Goal: Check status

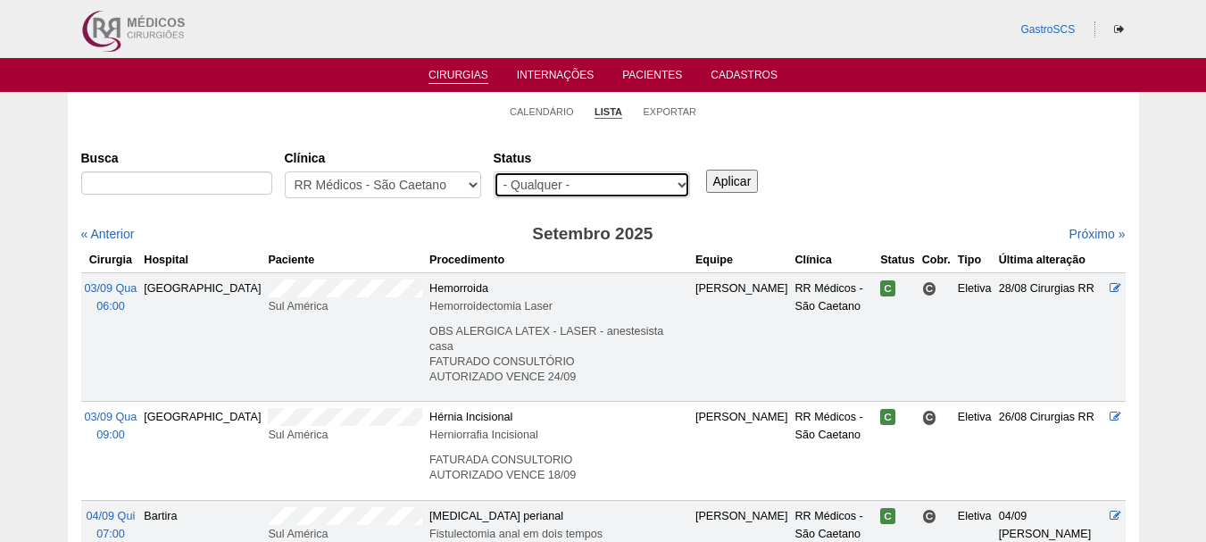
click at [566, 182] on select "- Qualquer - Reservada Confirmada Suspensa Cancelada" at bounding box center [592, 184] width 196 height 27
select select "conf"
click at [494, 171] on select "- Qualquer - Reservada Confirmada Suspensa Cancelada" at bounding box center [592, 184] width 196 height 27
click at [112, 229] on link "« Anterior" at bounding box center [108, 234] width 54 height 14
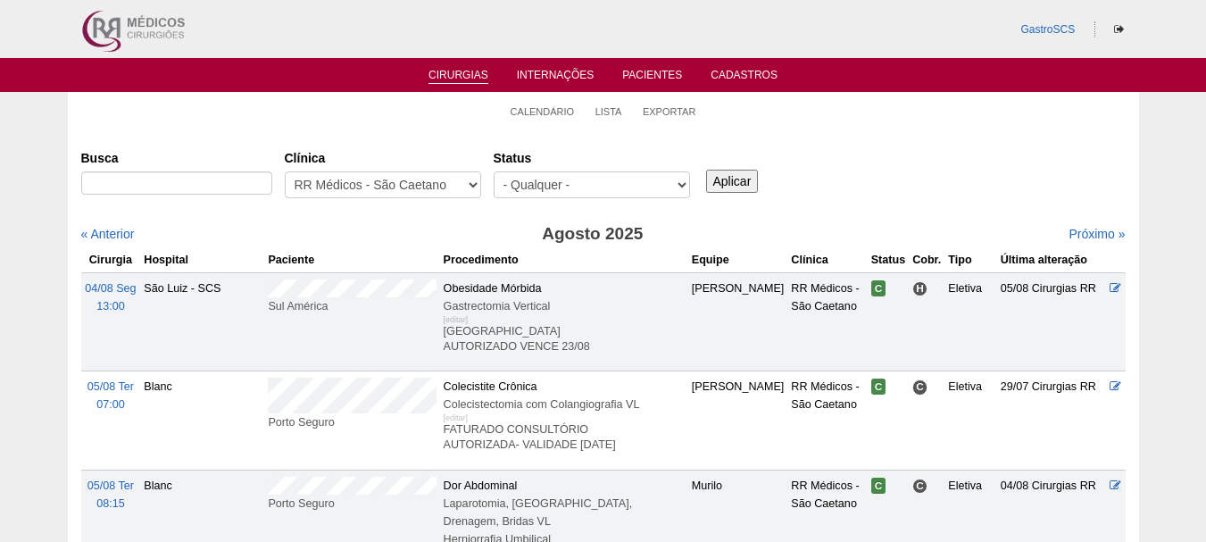
click at [737, 186] on input "Aplicar" at bounding box center [732, 181] width 53 height 23
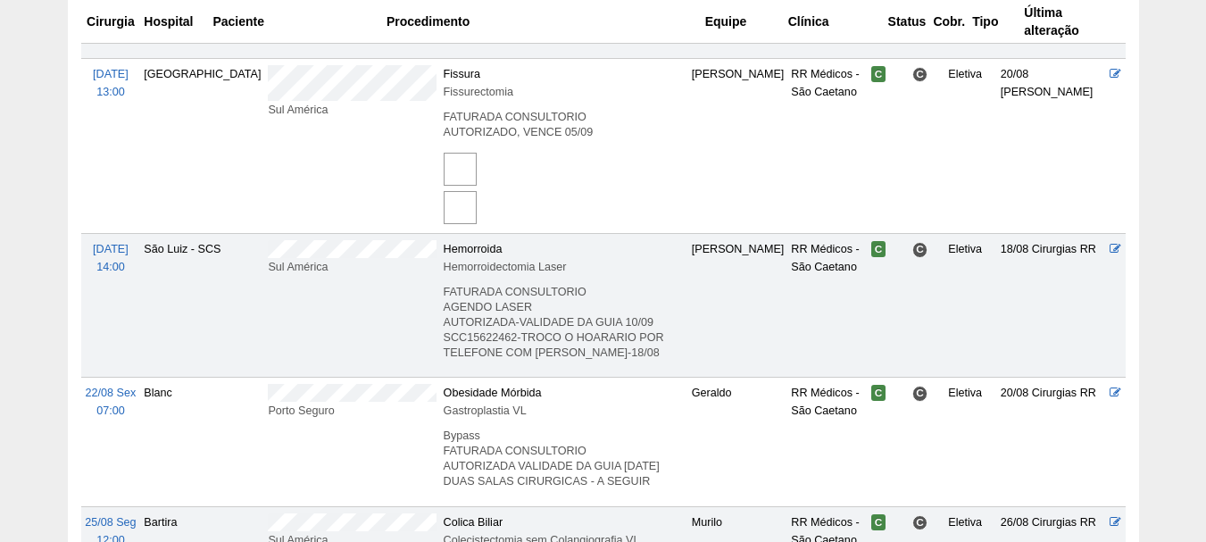
scroll to position [1964, 0]
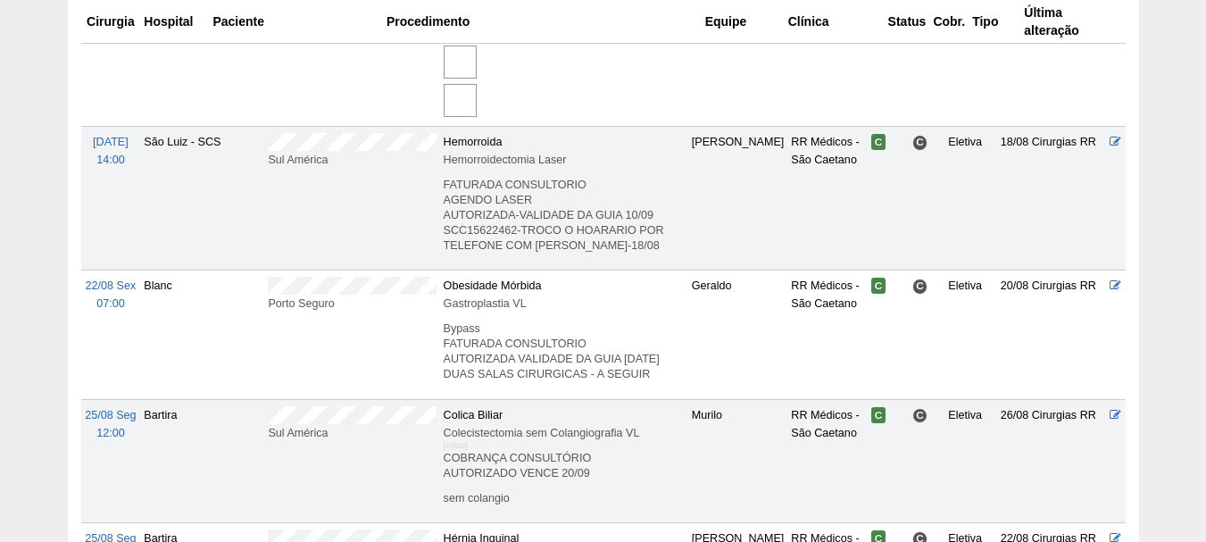
click at [347, 271] on tr "22/08 Sex 07:00 Blanc Porto Seguro Obesidade Mórbida Gastroplastia VL [editar] …" at bounding box center [603, 335] width 1045 height 129
copy tr
